Goal: Task Accomplishment & Management: Manage account settings

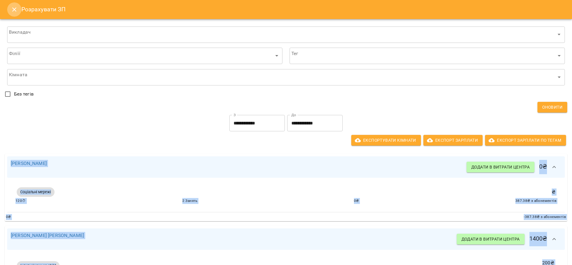
click at [15, 6] on icon "Close" at bounding box center [14, 9] width 7 height 7
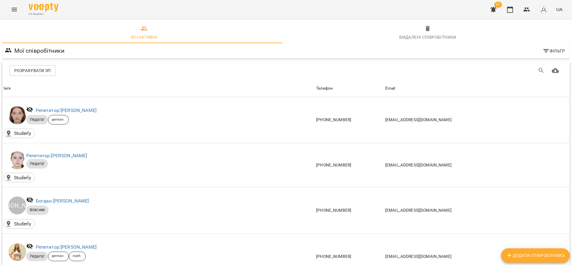
click at [15, 6] on icon "Menu" at bounding box center [14, 9] width 7 height 7
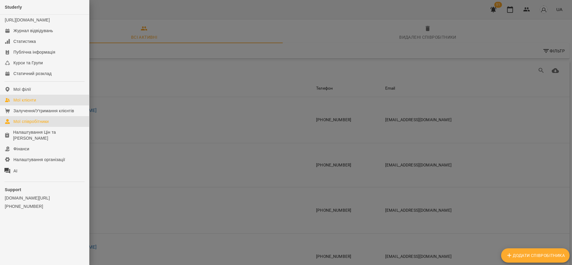
click at [36, 103] on div "Мої клієнти" at bounding box center [24, 100] width 23 height 6
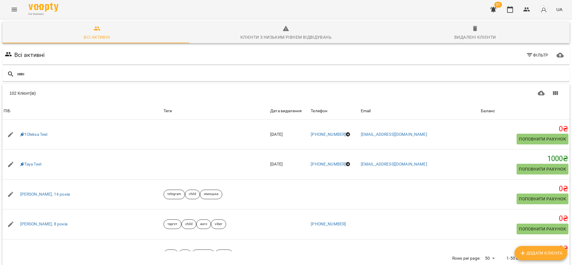
click at [518, 6] on div "51 UA" at bounding box center [525, 9] width 79 height 15
click at [513, 7] on icon "button" at bounding box center [510, 9] width 6 height 7
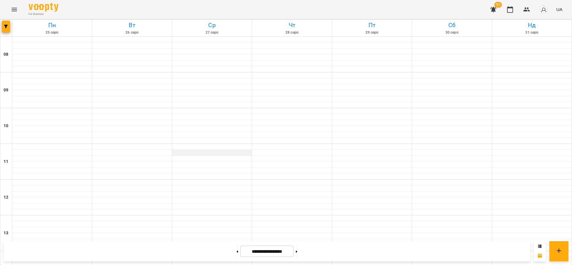
scroll to position [179, 0]
click at [9, 28] on span "button" at bounding box center [6, 27] width 8 height 4
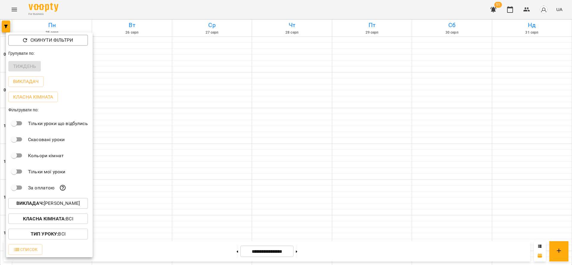
click at [71, 203] on p "Викладач : [PERSON_NAME]" at bounding box center [47, 203] width 63 height 7
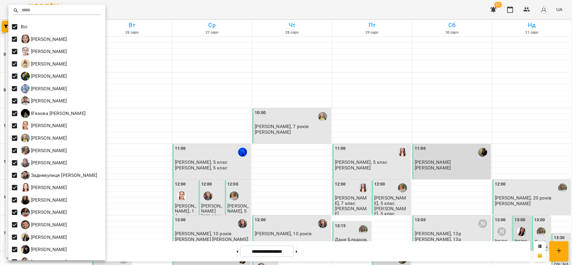
click at [302, 119] on div at bounding box center [286, 132] width 572 height 265
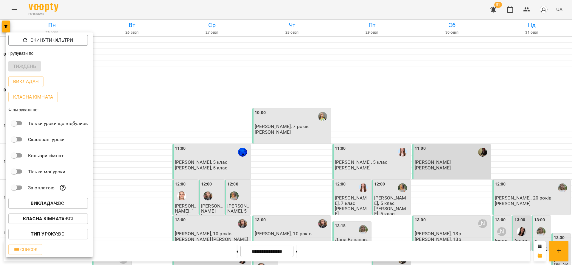
click at [269, 258] on div at bounding box center [286, 132] width 572 height 265
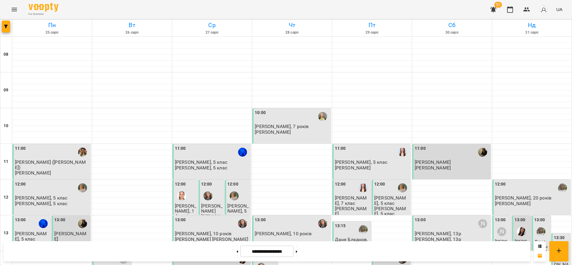
click at [272, 257] on div "Скинути фільтри Групувати по: Тиждень Викладач Класна кімната Фільтрувати по: Т…" at bounding box center [286, 132] width 572 height 265
click at [273, 256] on input "**********" at bounding box center [267, 252] width 53 height 12
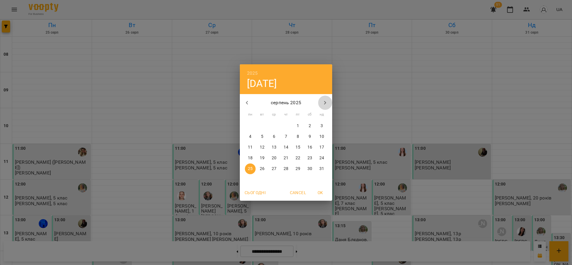
click at [327, 101] on icon "button" at bounding box center [325, 102] width 7 height 7
click at [260, 148] on p "16" at bounding box center [262, 148] width 5 height 6
type input "**********"
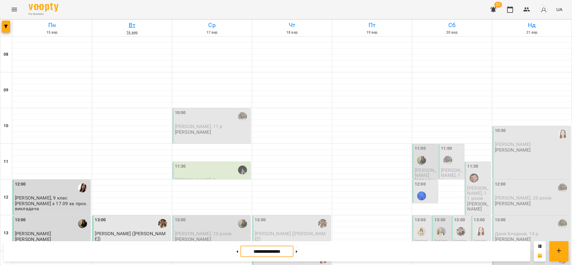
click at [130, 30] on h6 "16 вер" at bounding box center [132, 33] width 78 height 6
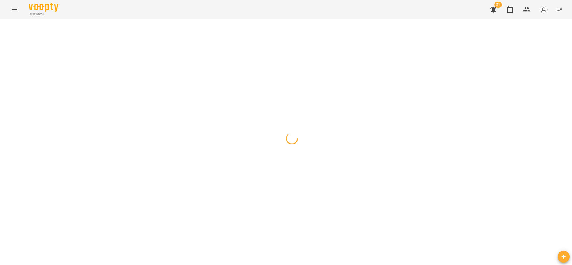
click at [8, 31] on button "button" at bounding box center [6, 27] width 8 height 12
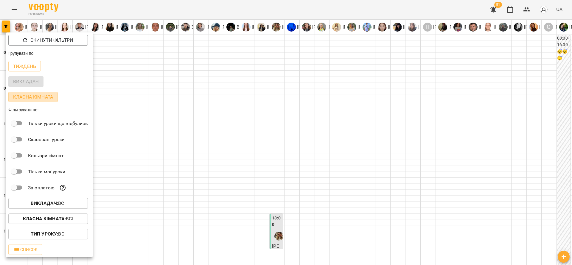
click at [21, 94] on button "Класна кімната" at bounding box center [32, 97] width 49 height 11
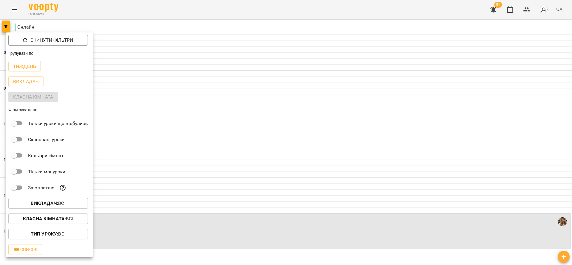
click at [309, 119] on div at bounding box center [286, 132] width 572 height 265
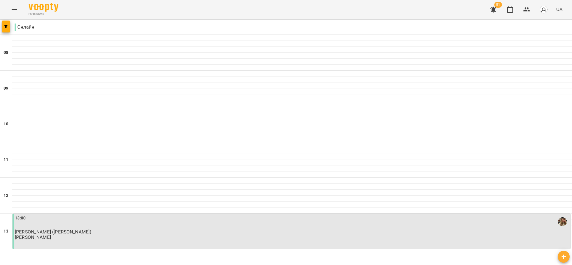
scroll to position [224, 0]
click at [157, 215] on div "13:00 [PERSON_NAME] ([PERSON_NAME]) [PERSON_NAME]" at bounding box center [292, 227] width 555 height 25
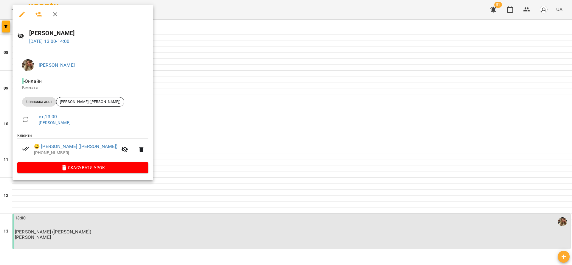
click at [238, 142] on div at bounding box center [286, 132] width 572 height 265
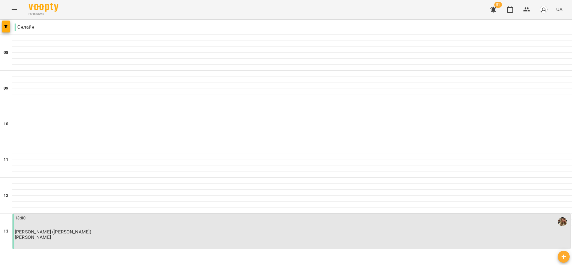
scroll to position [179, 0]
click at [51, 235] on p "[PERSON_NAME]" at bounding box center [33, 237] width 36 height 5
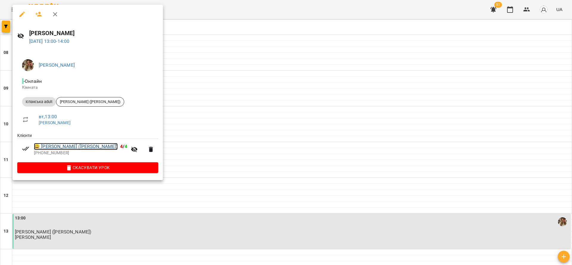
click at [80, 145] on link "😀 [PERSON_NAME] ([PERSON_NAME])" at bounding box center [76, 146] width 84 height 7
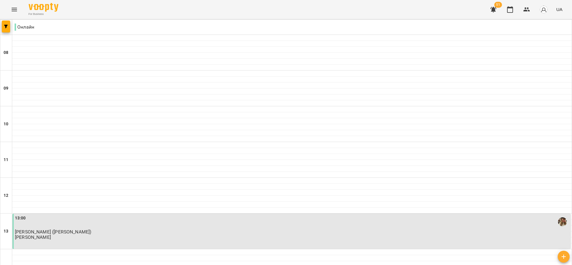
scroll to position [268, 0]
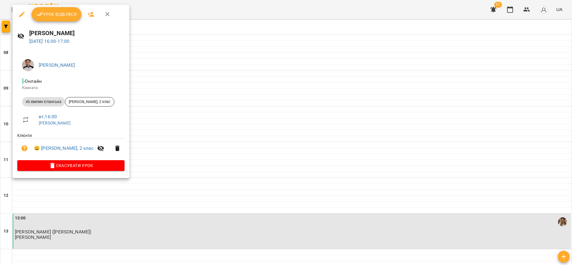
click at [311, 90] on div at bounding box center [286, 132] width 572 height 265
